Goal: Task Accomplishment & Management: Use online tool/utility

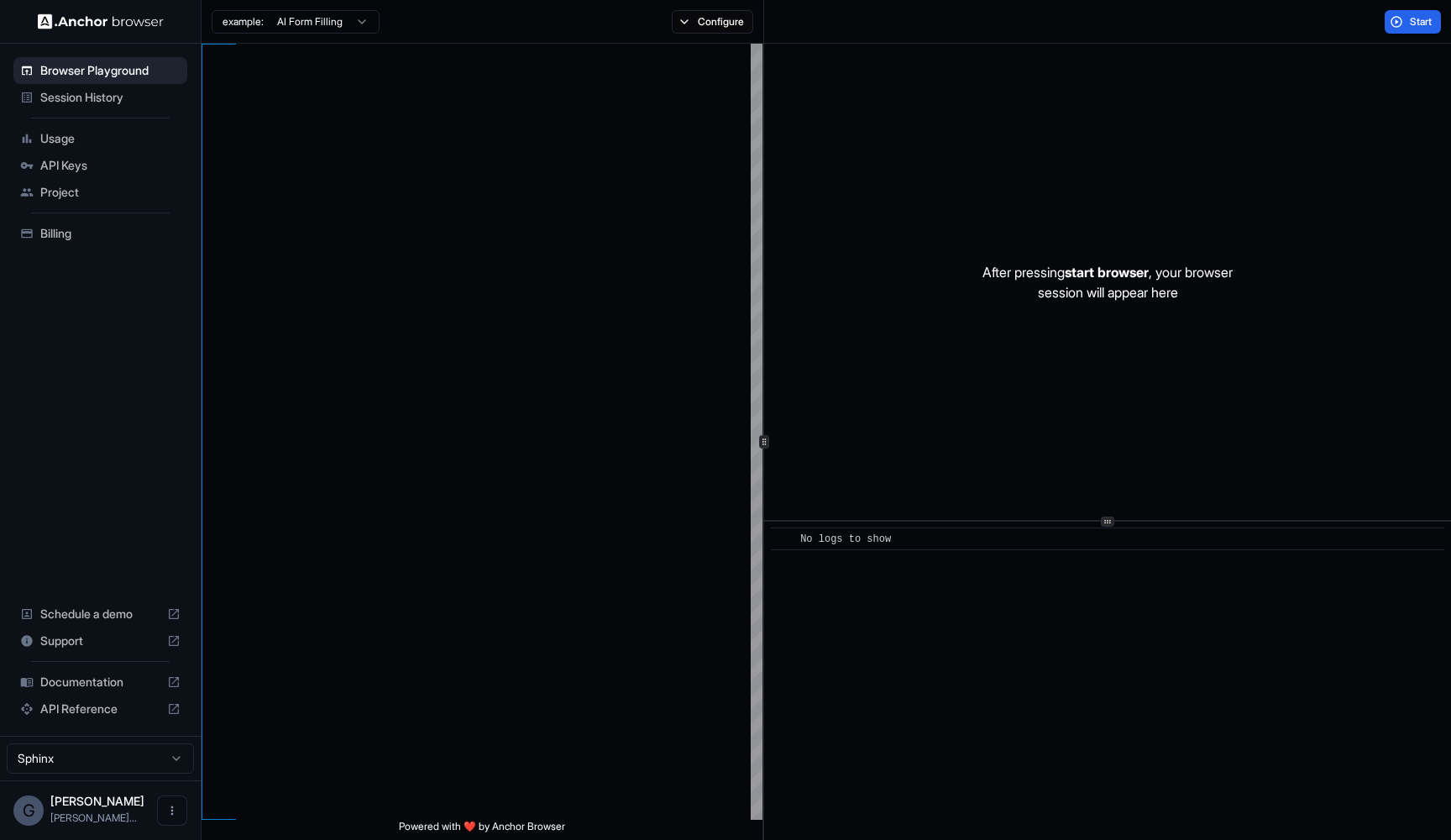
scroll to position [151, 0]
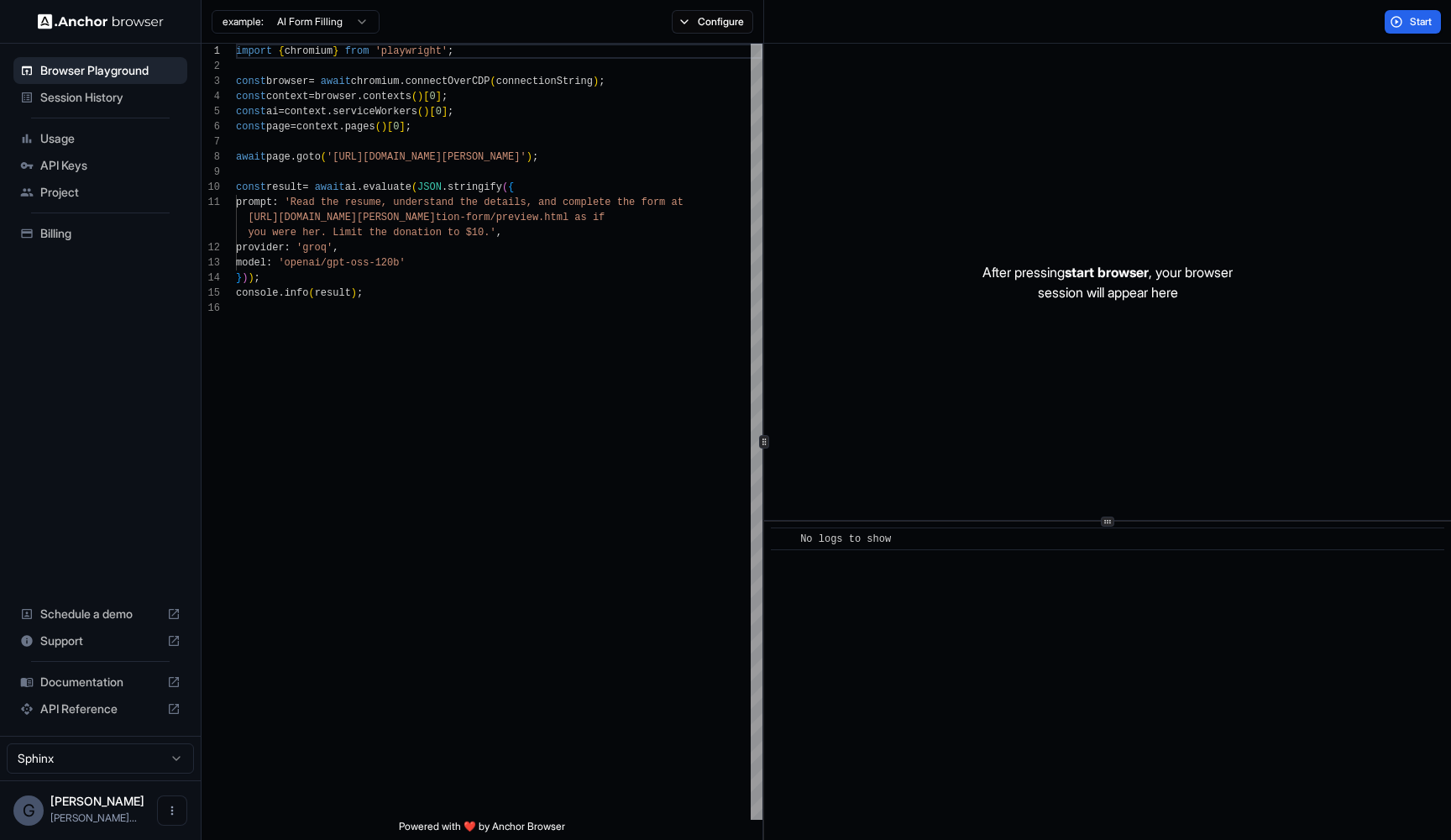
click at [96, 102] on span "Session History" at bounding box center [110, 97] width 140 height 17
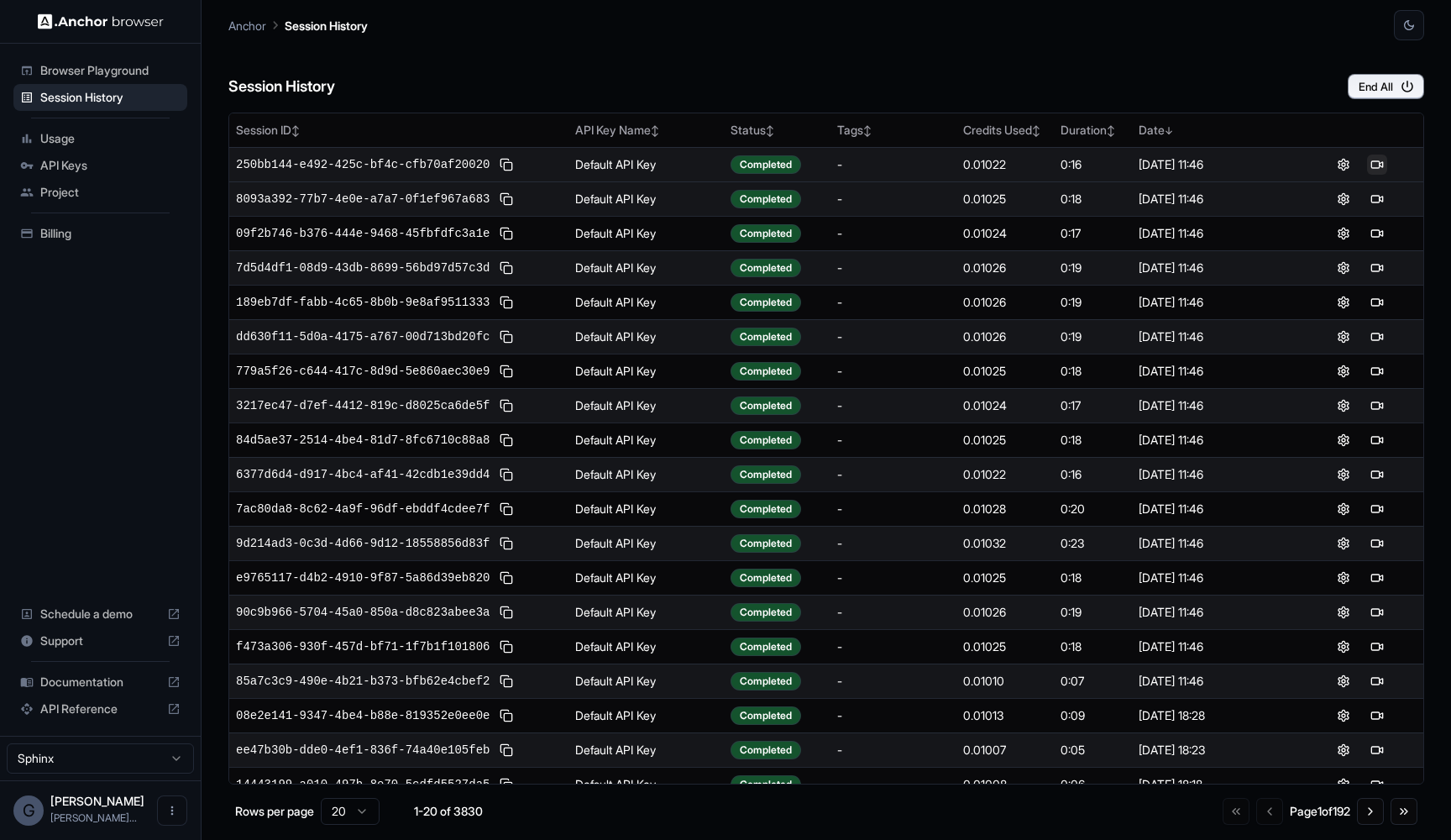
click at [1373, 167] on button at bounding box center [1376, 164] width 21 height 21
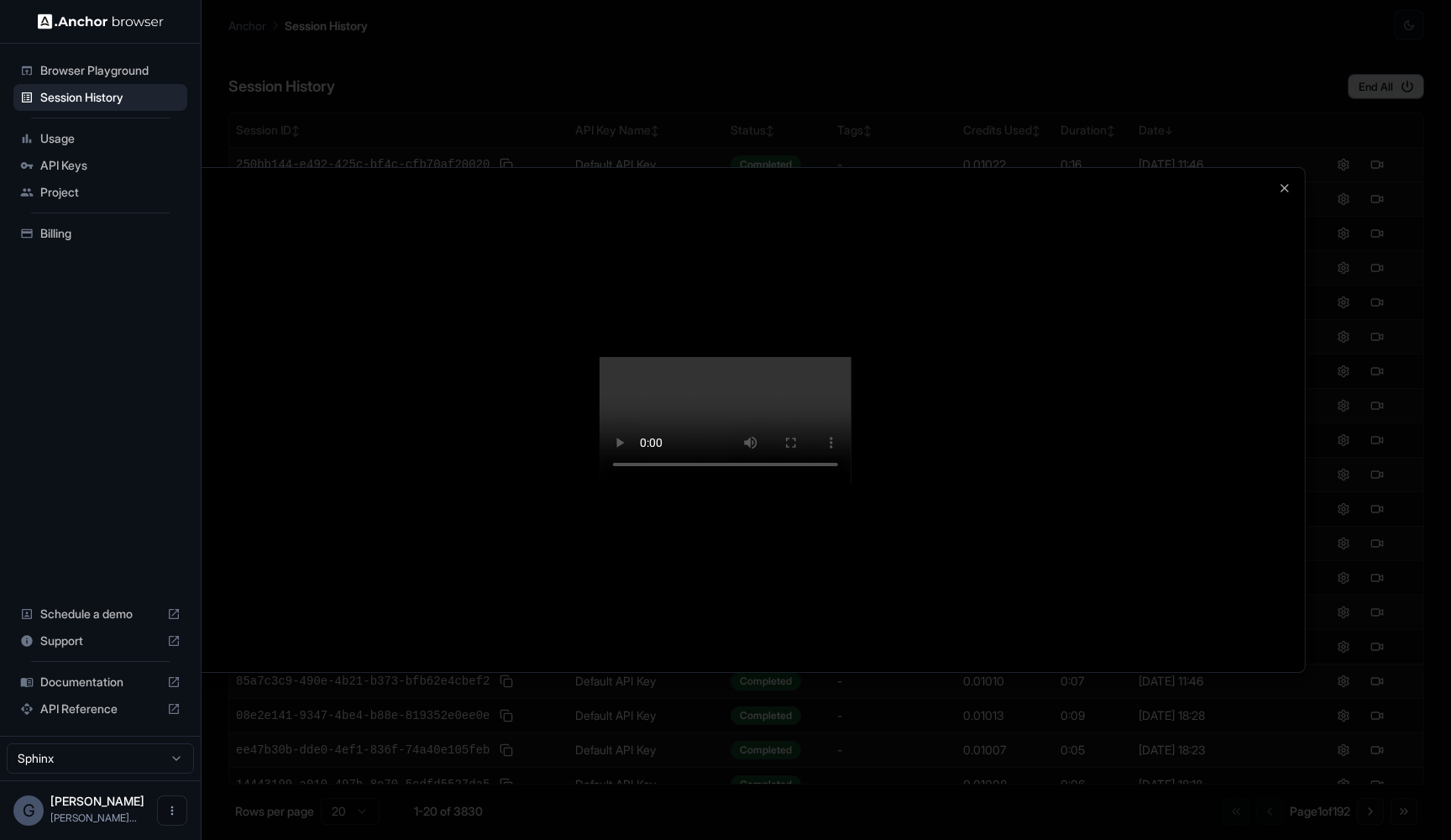
click at [707, 357] on video at bounding box center [725, 420] width 251 height 126
click at [651, 357] on video at bounding box center [725, 420] width 251 height 126
click at [851, 392] on video at bounding box center [725, 420] width 251 height 126
click at [851, 369] on video at bounding box center [725, 420] width 251 height 126
click at [89, 101] on div at bounding box center [725, 420] width 1451 height 840
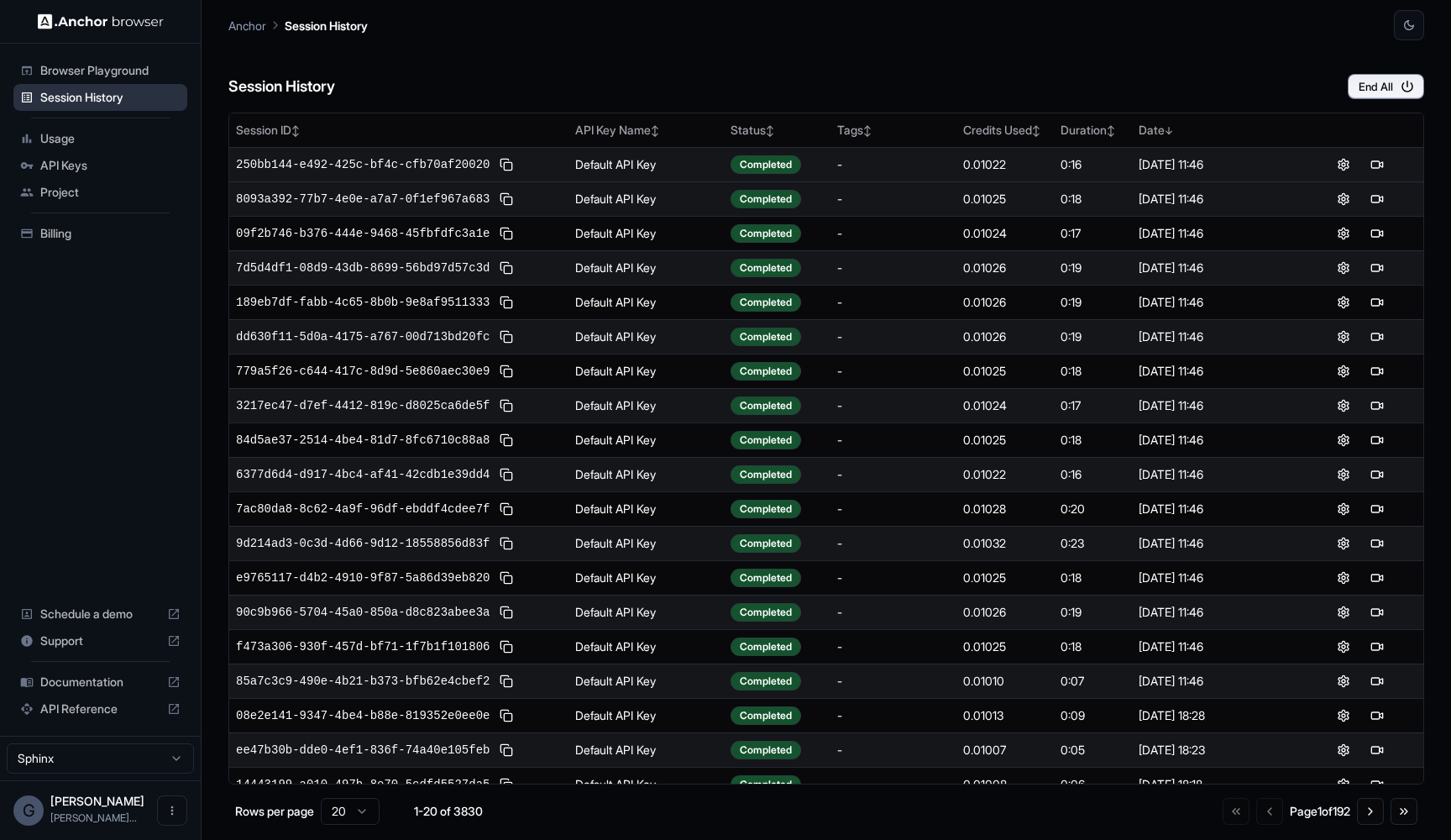
click at [98, 93] on span "Session History" at bounding box center [110, 97] width 140 height 17
click at [1373, 160] on button at bounding box center [1376, 164] width 21 height 21
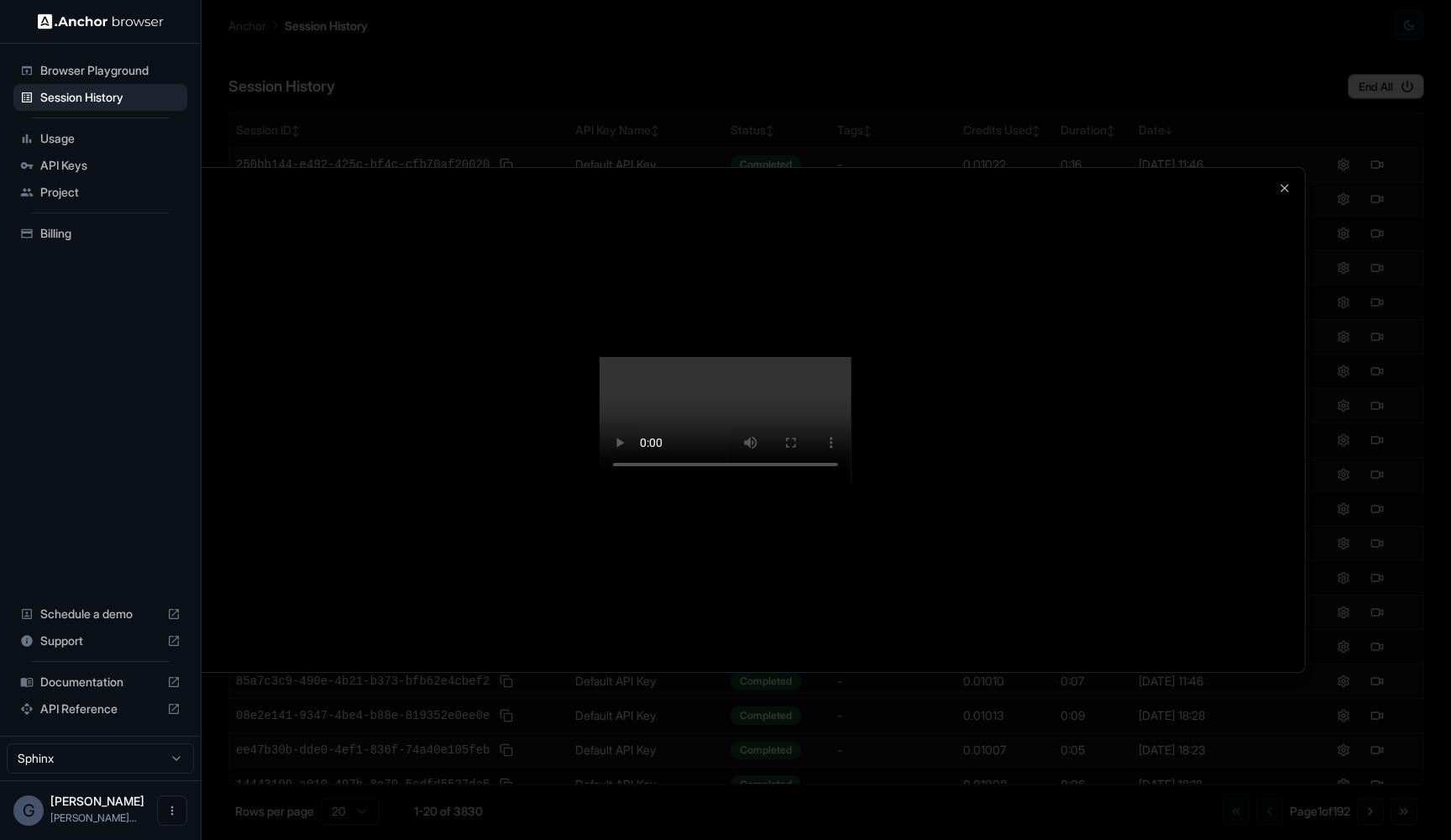
click at [1321, 390] on div at bounding box center [725, 420] width 1451 height 840
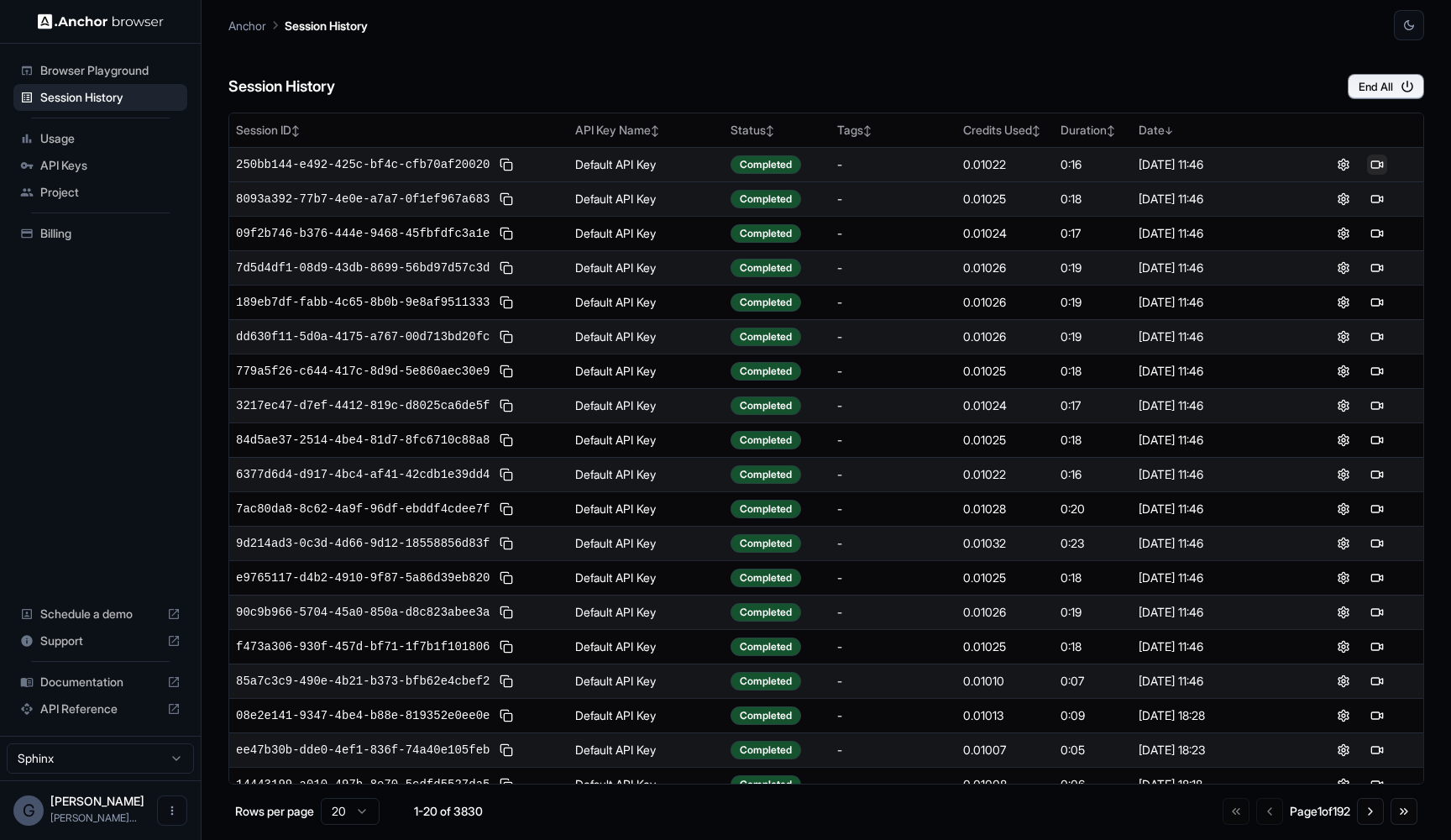
click at [1377, 170] on button at bounding box center [1376, 164] width 21 height 21
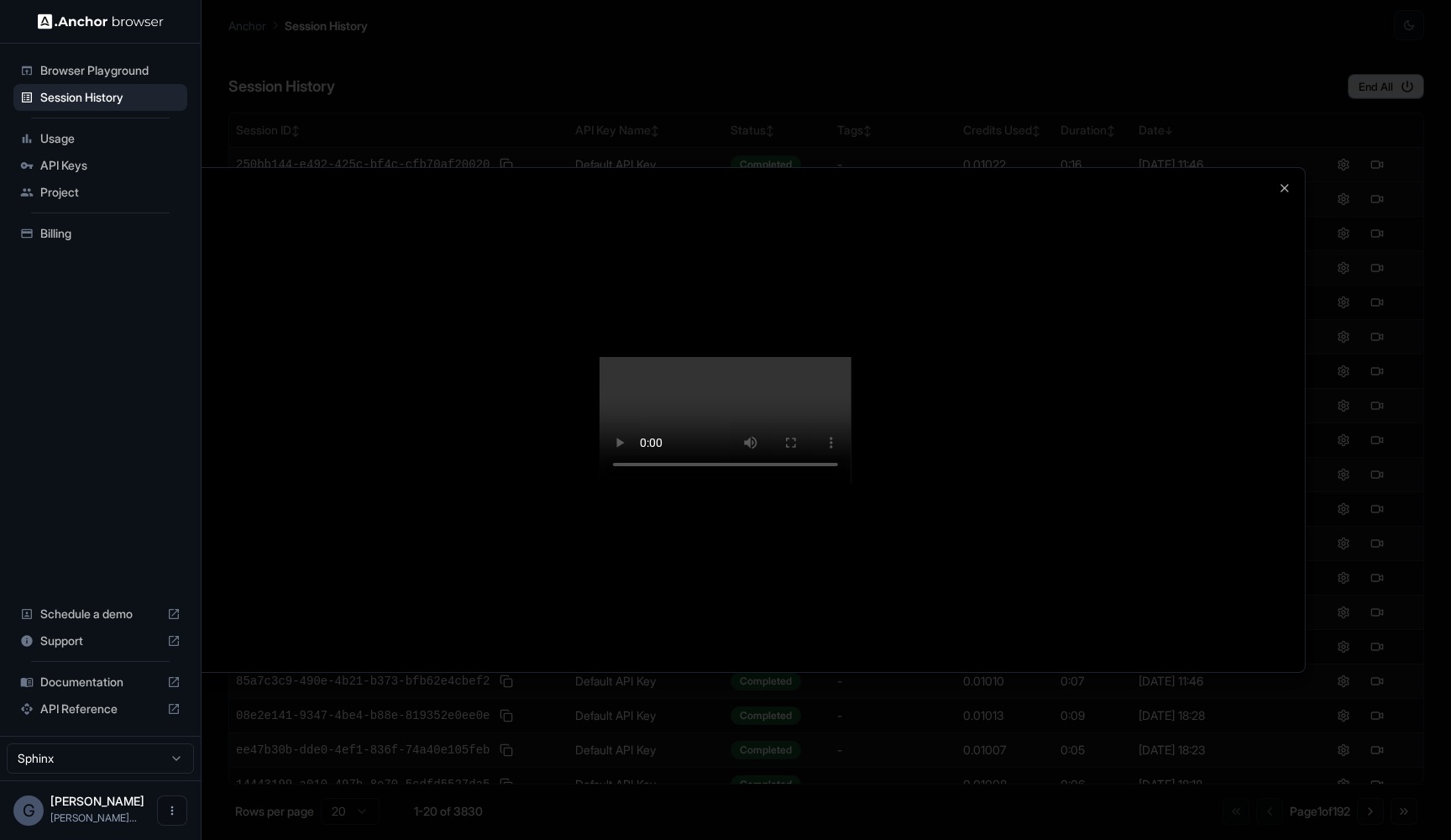
click at [1284, 182] on button "Close" at bounding box center [1285, 189] width 14 height 14
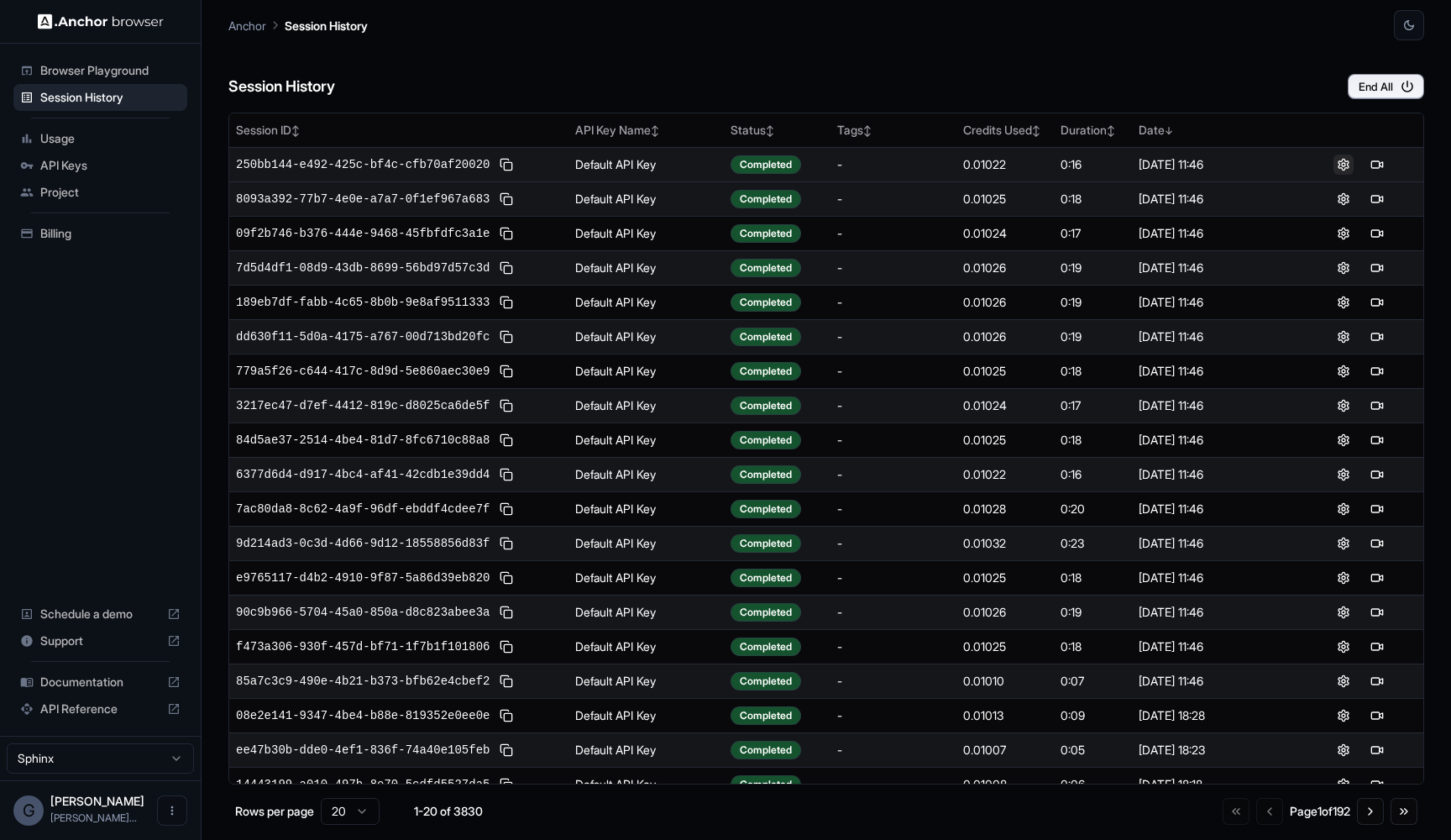
click at [1337, 164] on button at bounding box center [1343, 164] width 21 height 21
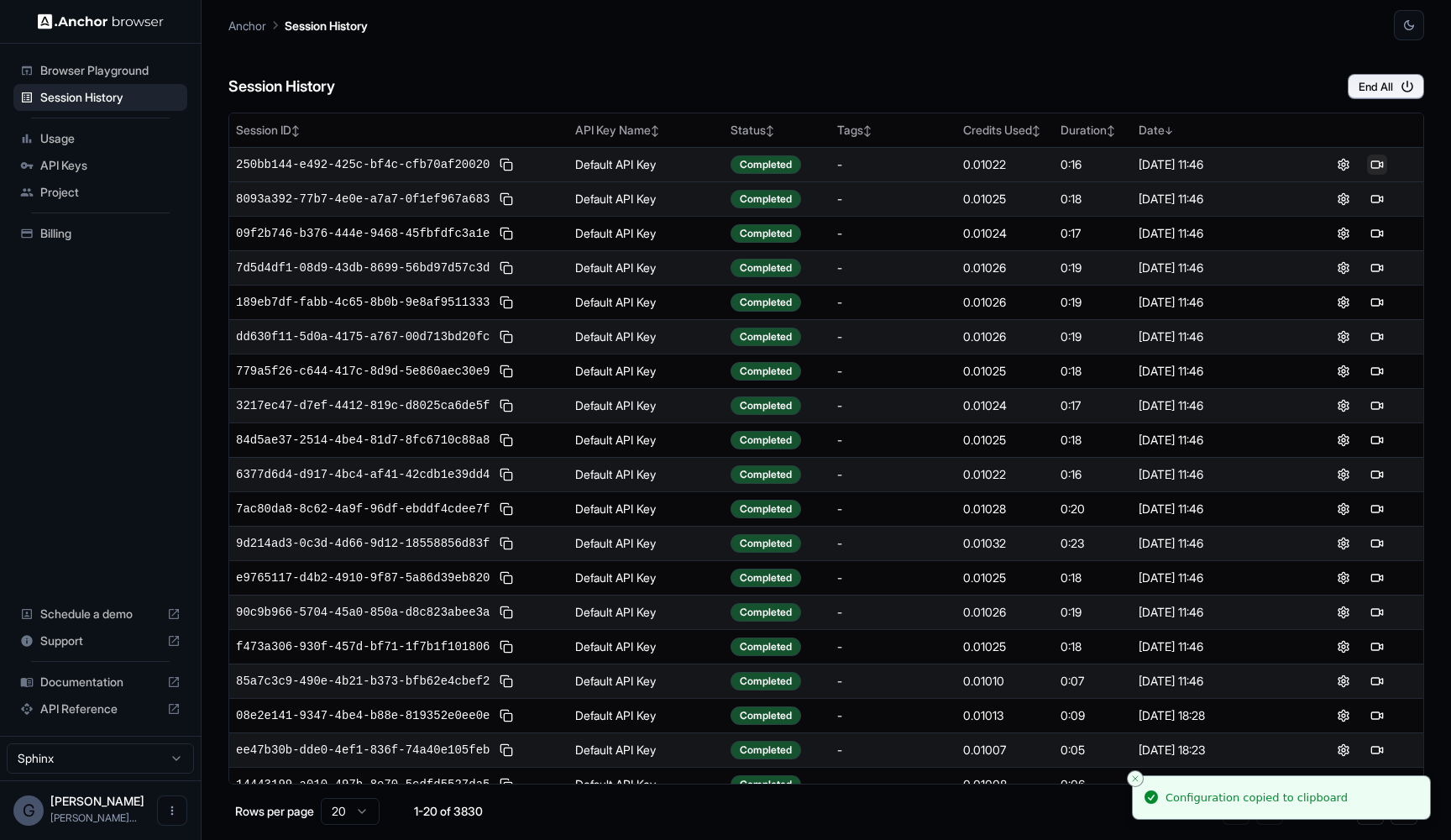
click at [1376, 164] on button at bounding box center [1376, 164] width 21 height 21
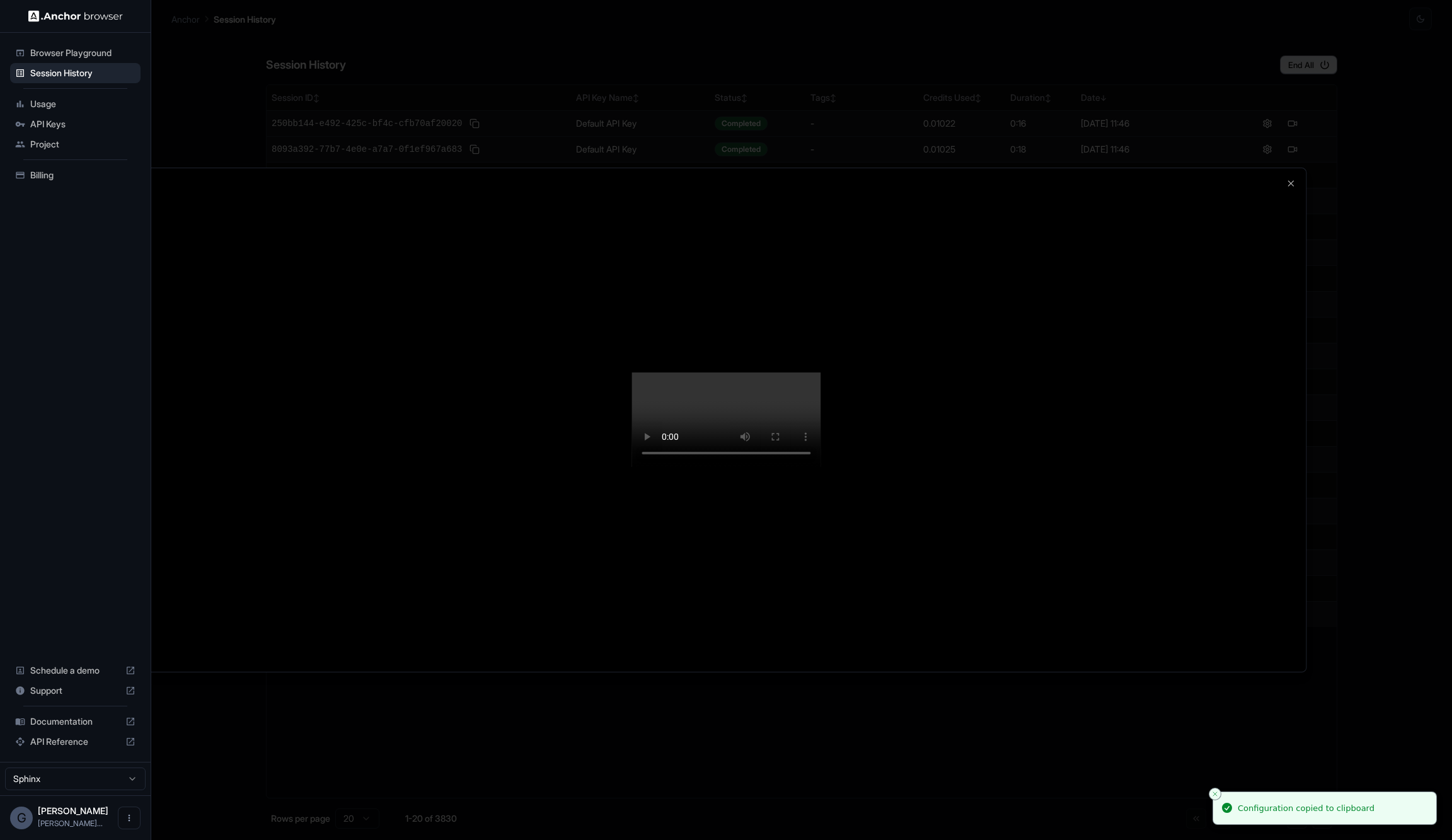
click at [771, 467] on video at bounding box center [726, 420] width 189 height 94
drag, startPoint x: 773, startPoint y: 717, endPoint x: 830, endPoint y: 717, distance: 57.0
click at [821, 467] on video at bounding box center [726, 420] width 189 height 94
drag, startPoint x: 830, startPoint y: 717, endPoint x: 1001, endPoint y: 721, distance: 171.0
click at [821, 467] on video at bounding box center [726, 420] width 189 height 94
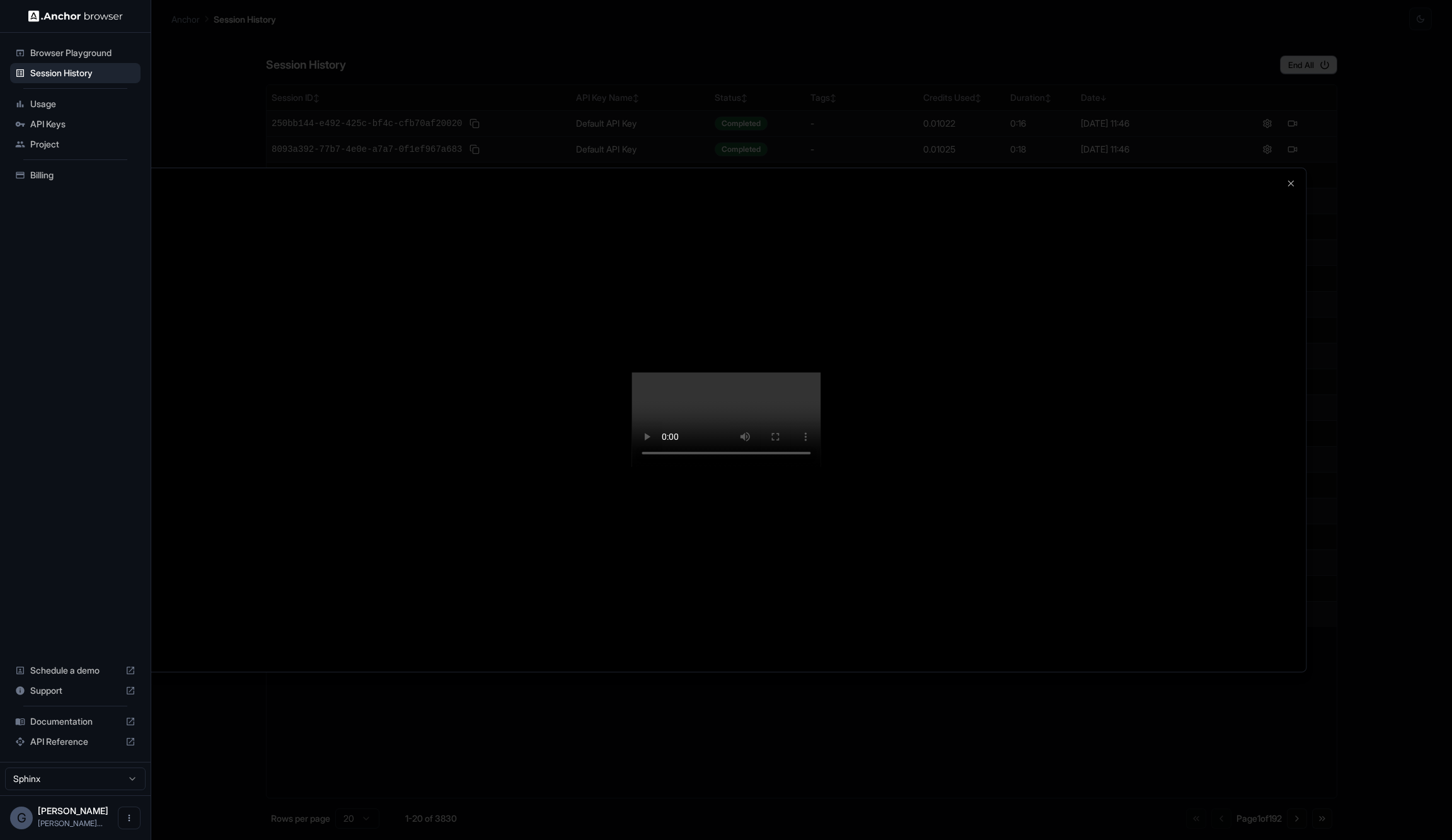
drag, startPoint x: 1016, startPoint y: 717, endPoint x: 1097, endPoint y: 717, distance: 81.0
click at [821, 467] on video at bounding box center [726, 420] width 189 height 94
drag, startPoint x: 1059, startPoint y: 721, endPoint x: 1002, endPoint y: 720, distance: 57.0
click at [821, 467] on video at bounding box center [726, 420] width 189 height 94
drag, startPoint x: 1002, startPoint y: 720, endPoint x: 892, endPoint y: 720, distance: 110.0
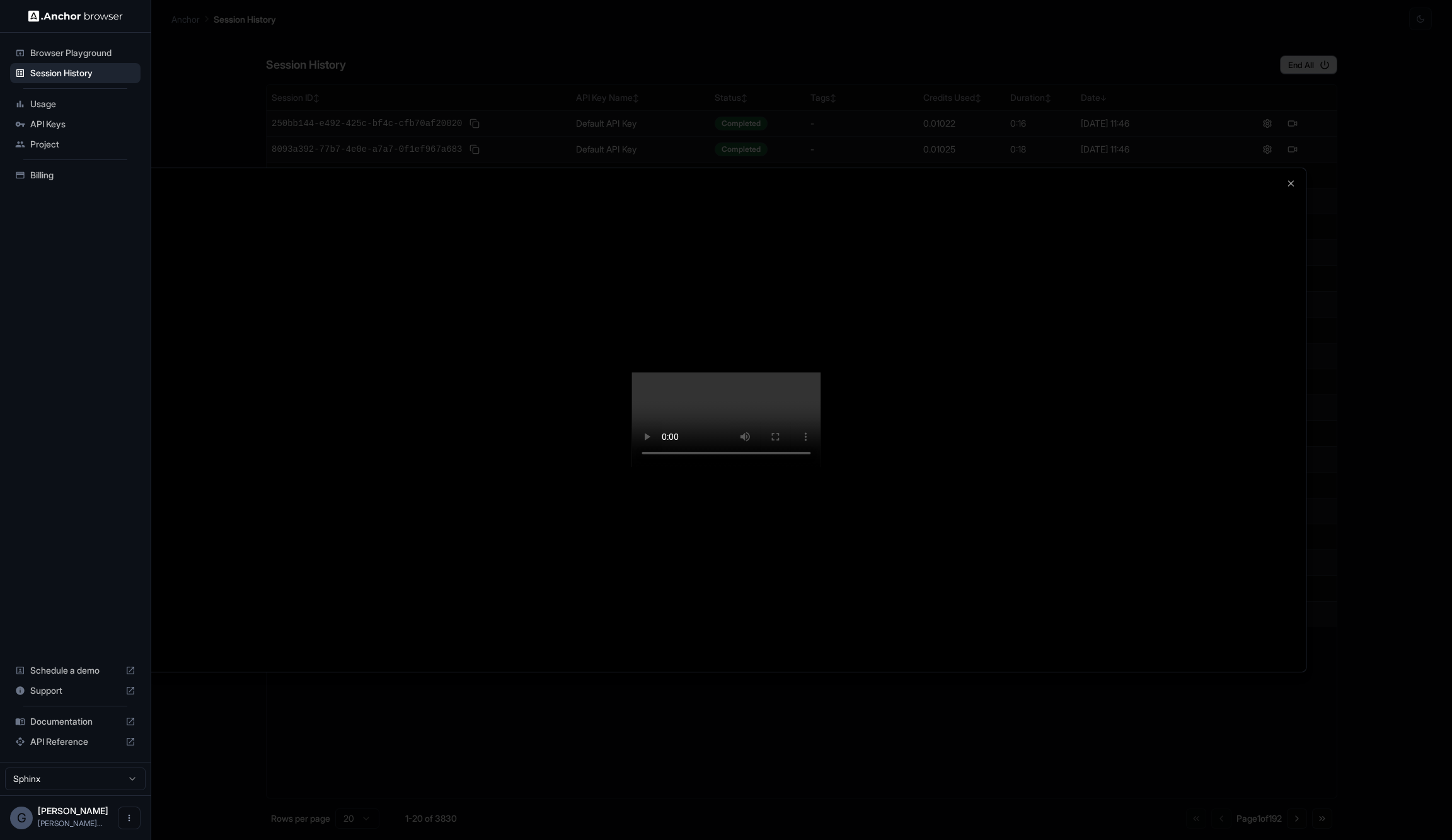
click at [821, 467] on video at bounding box center [726, 420] width 189 height 94
click at [1088, 168] on div at bounding box center [725, 420] width 1160 height 504
click at [1088, 181] on icon "button" at bounding box center [1291, 183] width 5 height 5
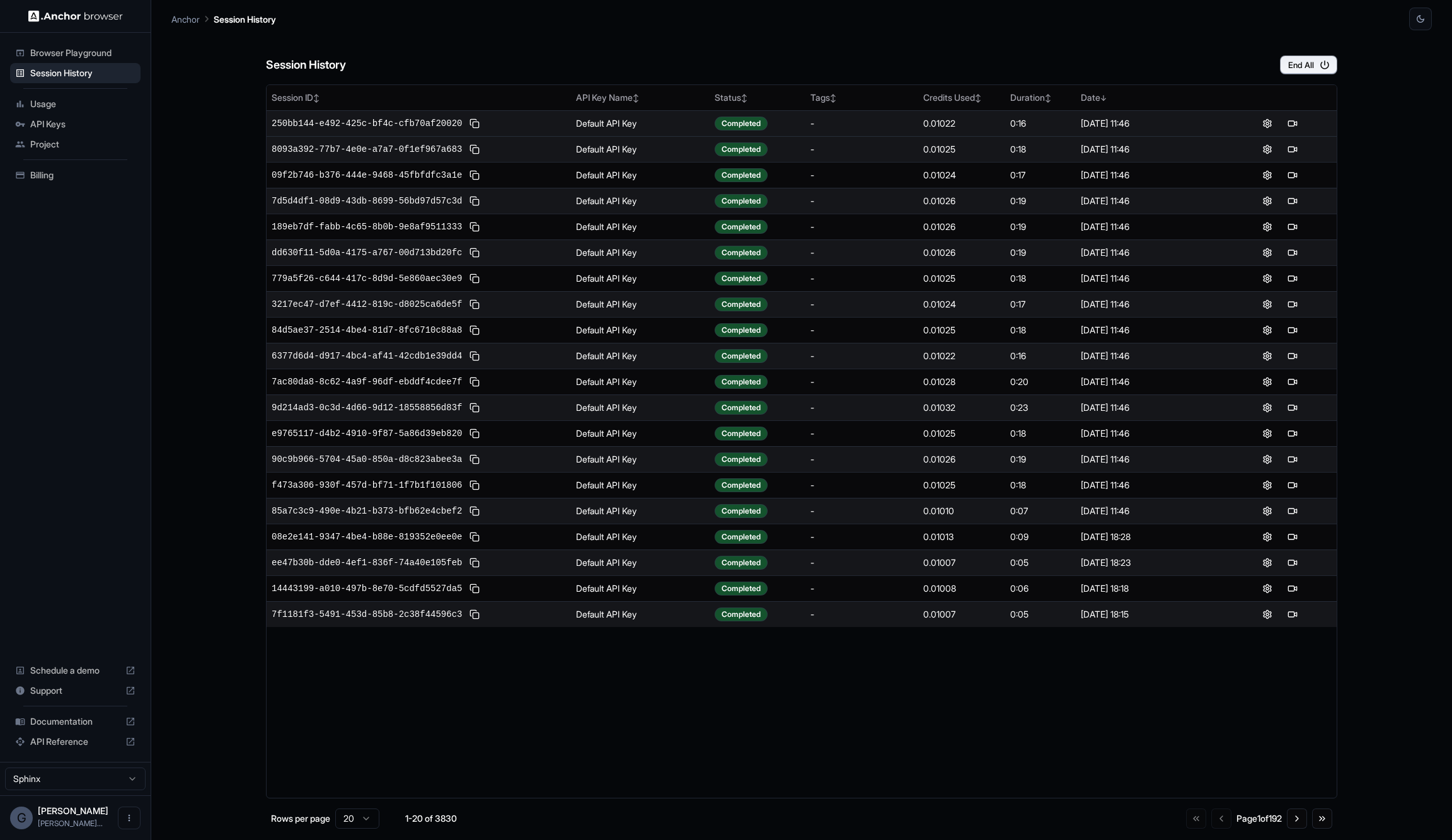
click at [679, 121] on td "Default API Key" at bounding box center [640, 123] width 139 height 26
click at [1282, 126] on button at bounding box center [1279, 123] width 15 height 15
click at [1291, 119] on button at bounding box center [1292, 123] width 15 height 15
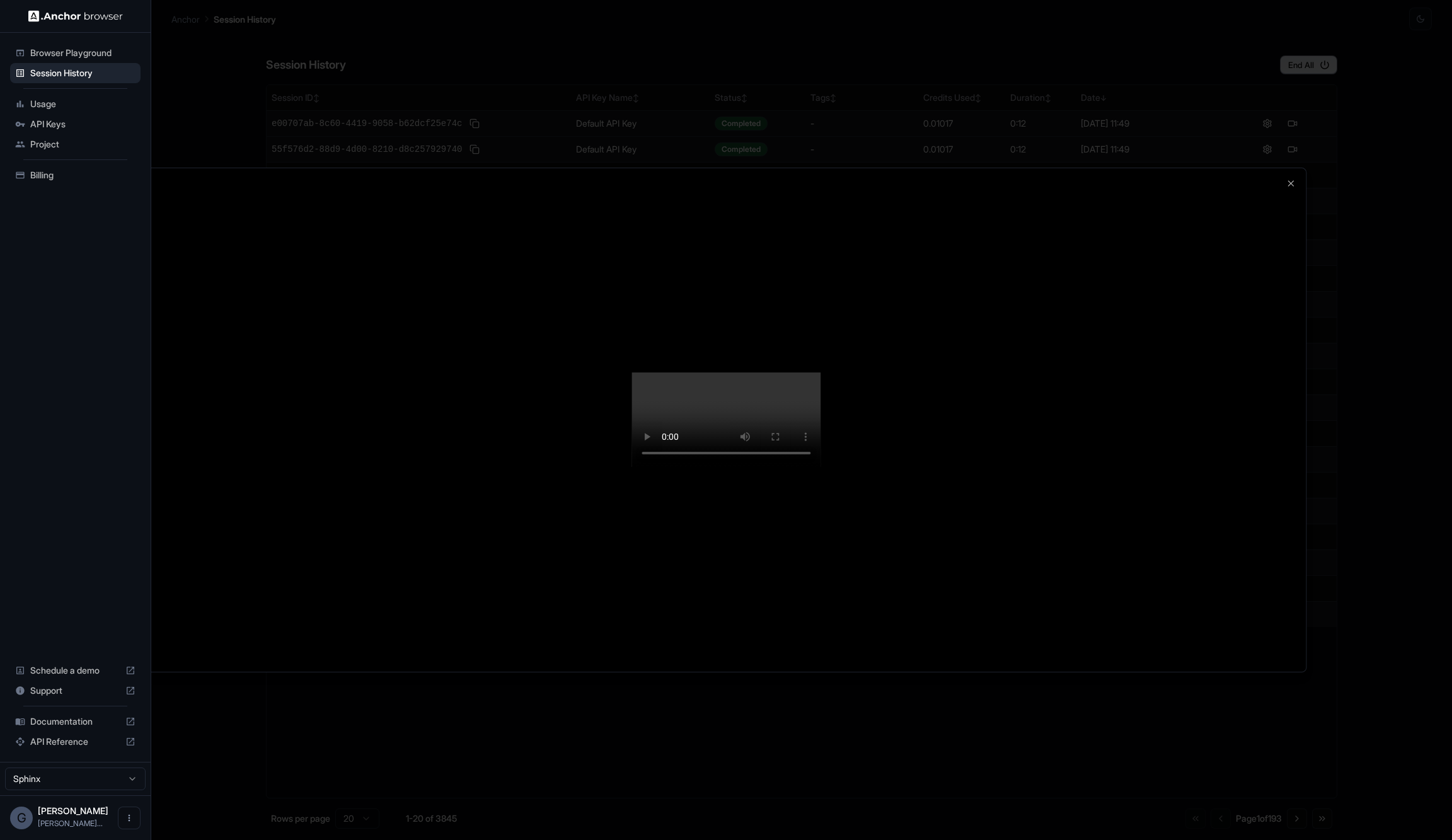
click at [765, 467] on video at bounding box center [726, 420] width 189 height 94
click at [821, 467] on video at bounding box center [726, 420] width 189 height 94
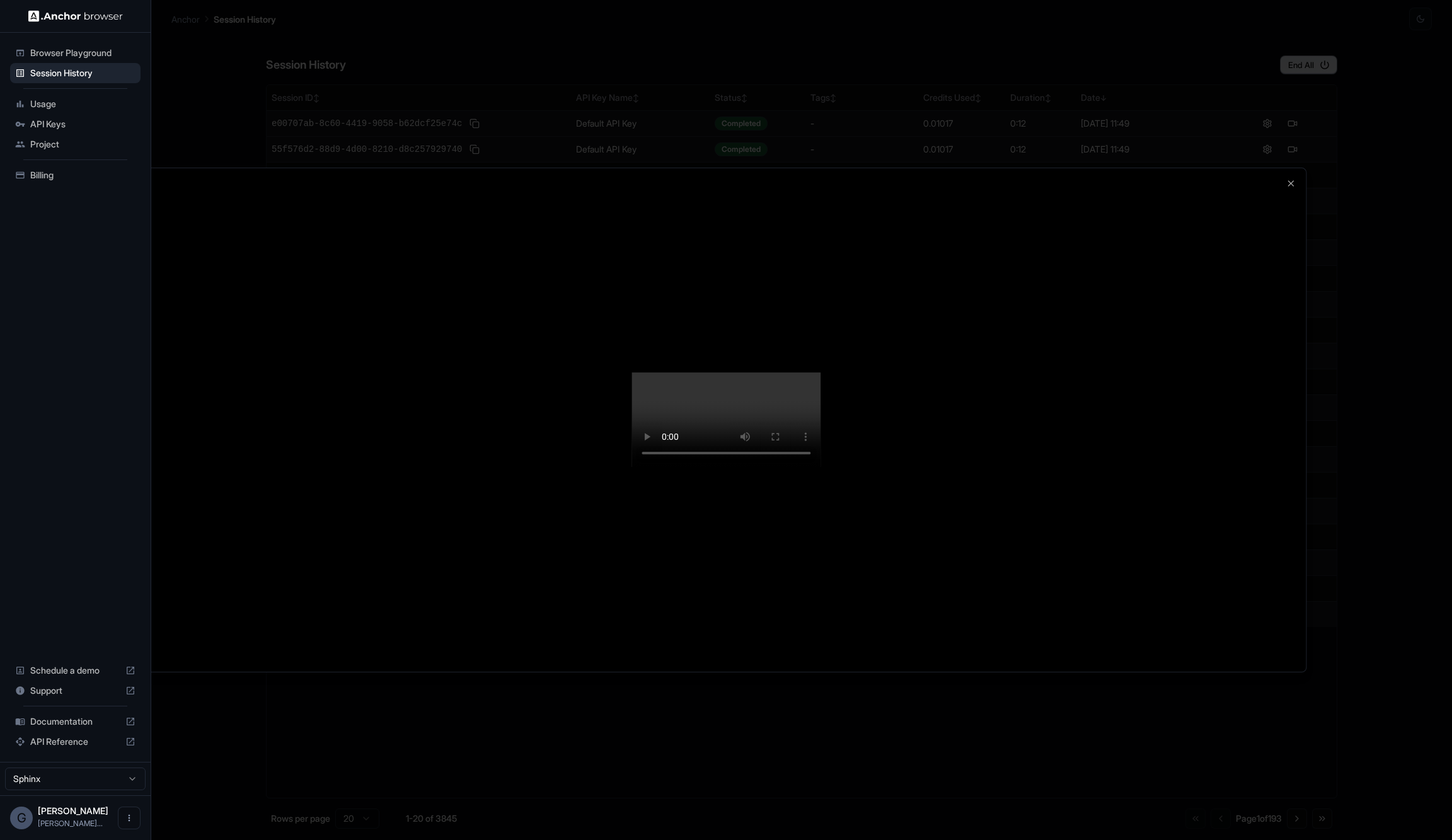
click at [1115, 76] on div at bounding box center [726, 420] width 1452 height 840
